Goal: Transaction & Acquisition: Purchase product/service

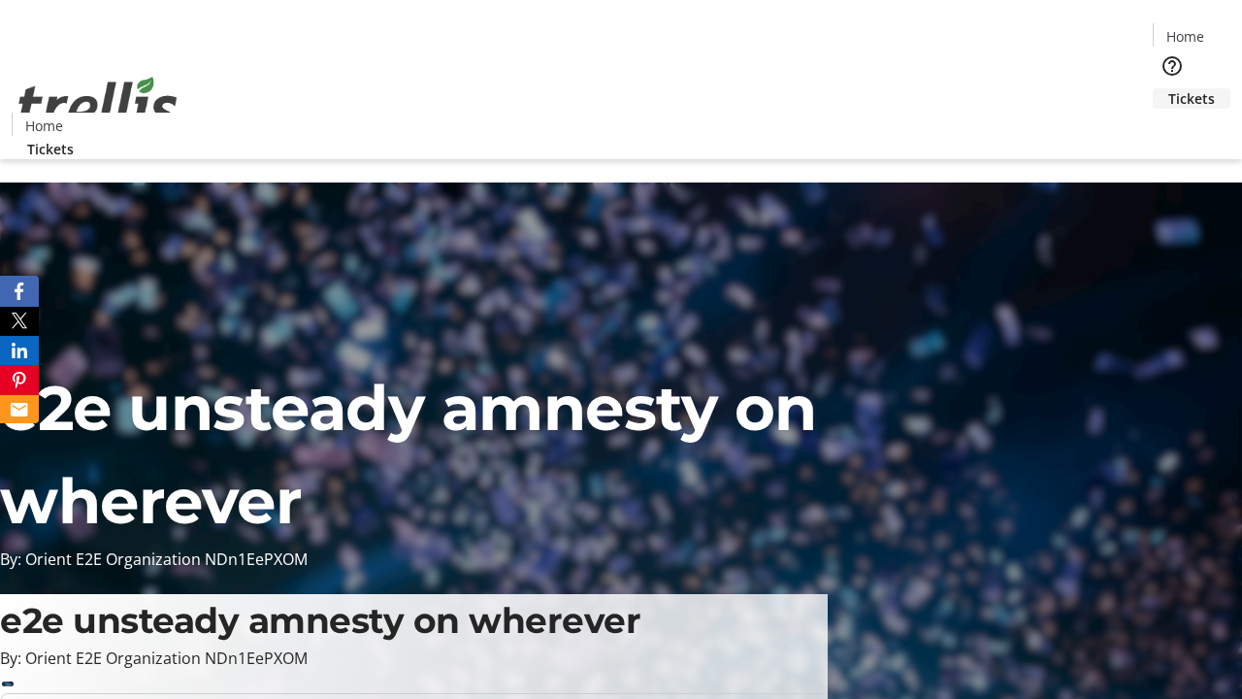
click at [1168, 88] on span "Tickets" at bounding box center [1191, 98] width 47 height 20
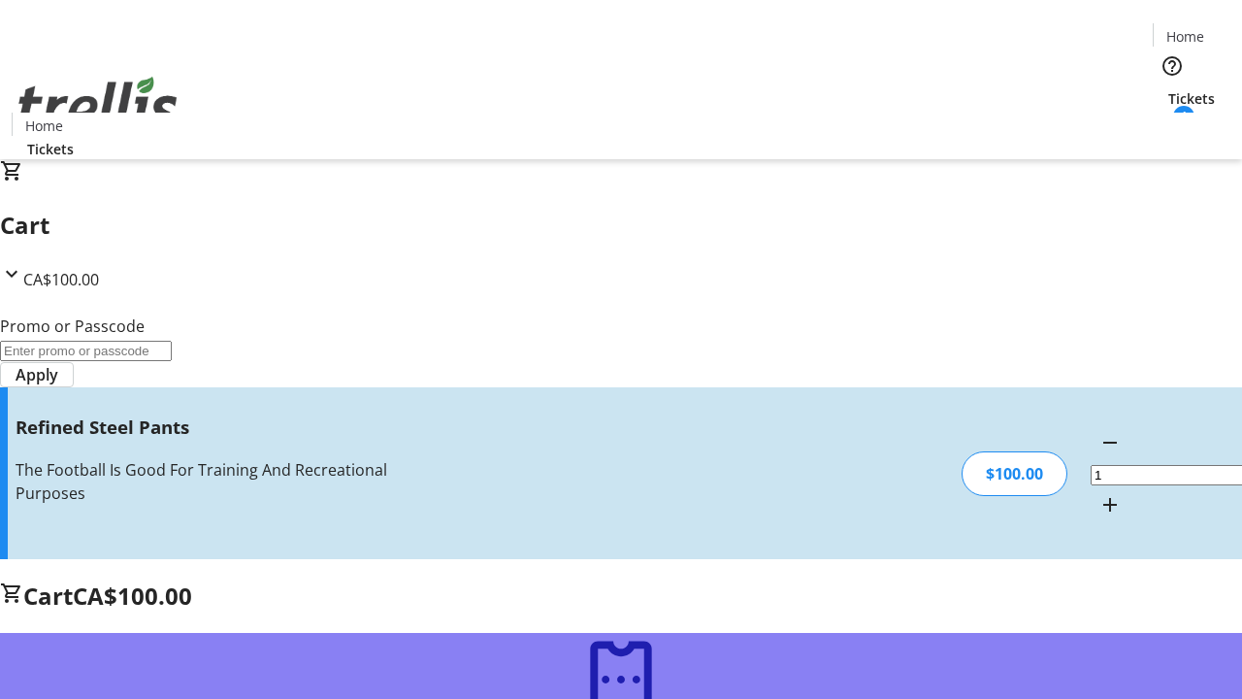
type input "FREE"
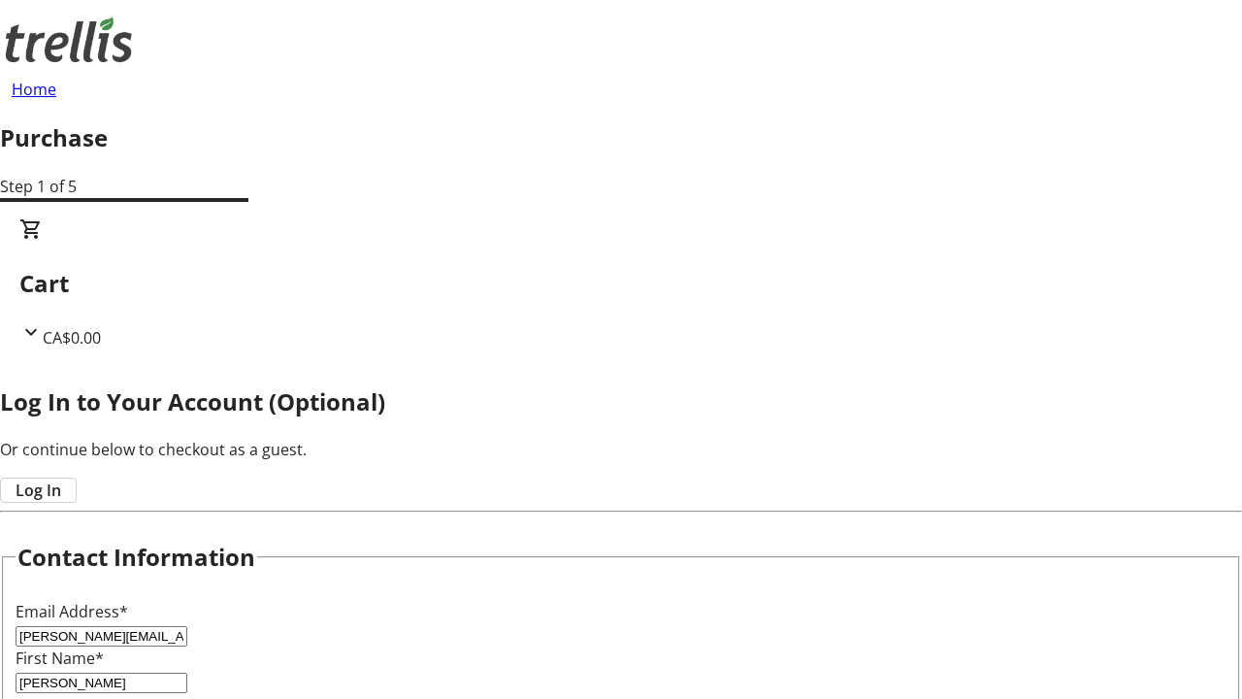
scroll to position [25, 0]
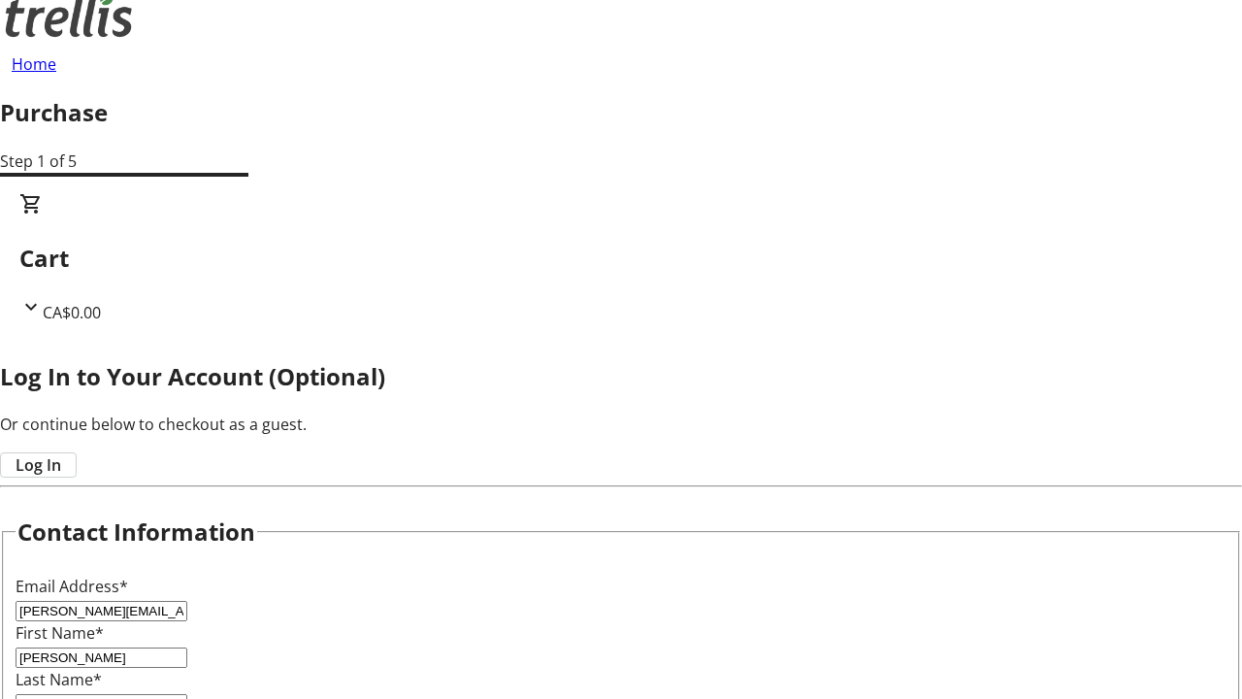
type input "[PERSON_NAME]"
